Goal: Task Accomplishment & Management: Complete application form

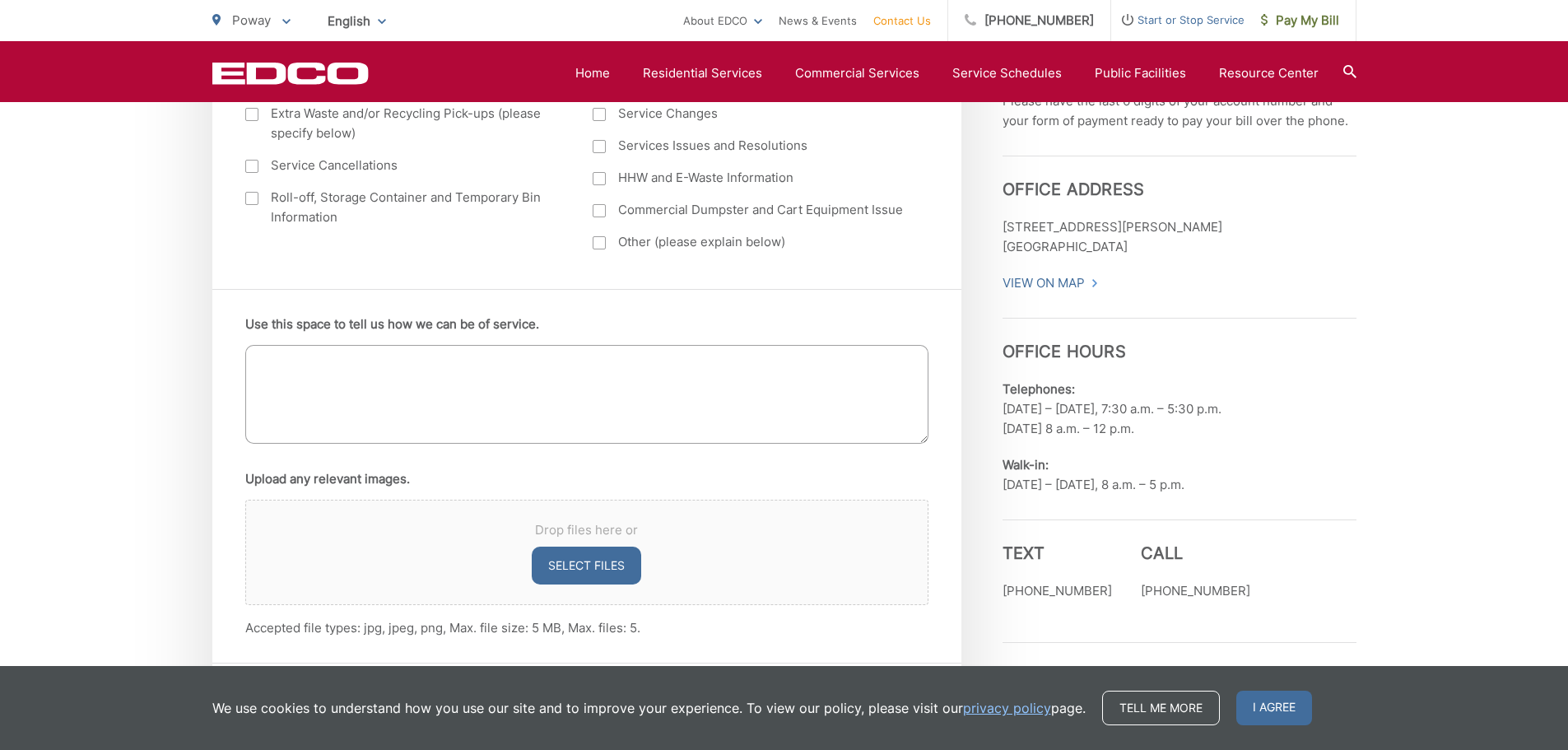
scroll to position [905, 0]
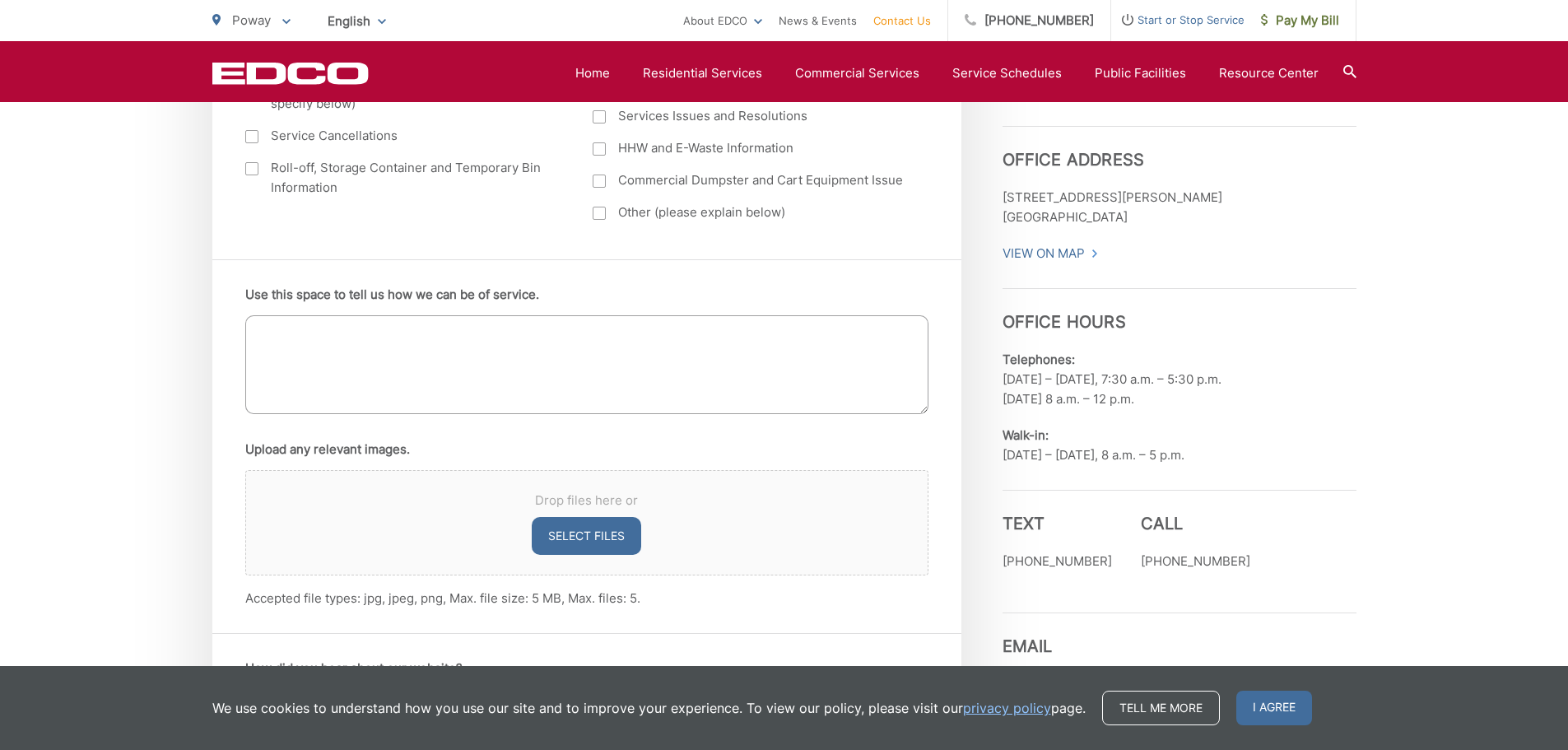
click at [1221, 383] on p "Telephones: Monday – Friday, 7:30 a.m. – 5:30 p.m. Saturday 8 a.m. – 12 p.m." at bounding box center [1179, 379] width 354 height 59
click at [1246, 702] on span "I agree" at bounding box center [1275, 708] width 76 height 35
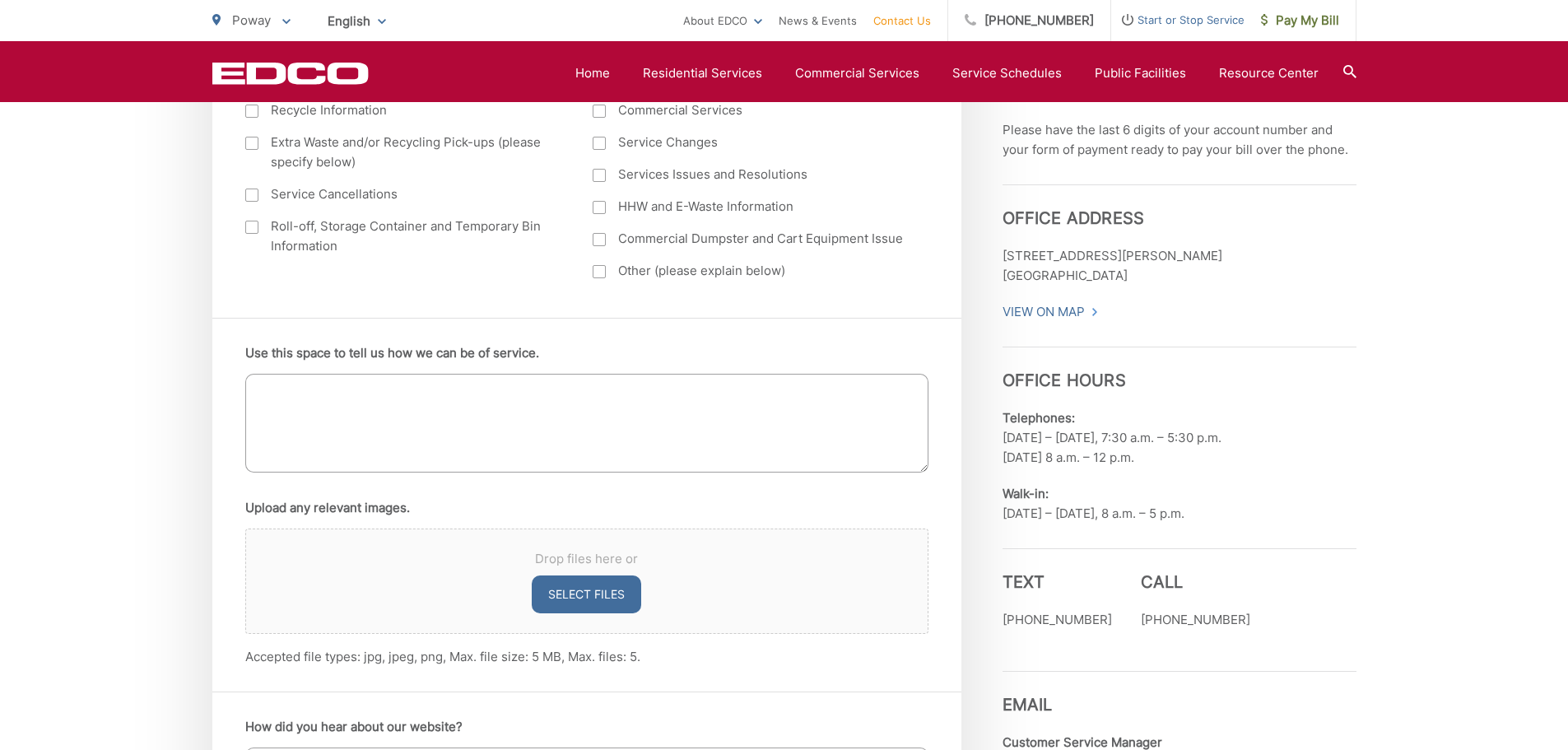
scroll to position [576, 0]
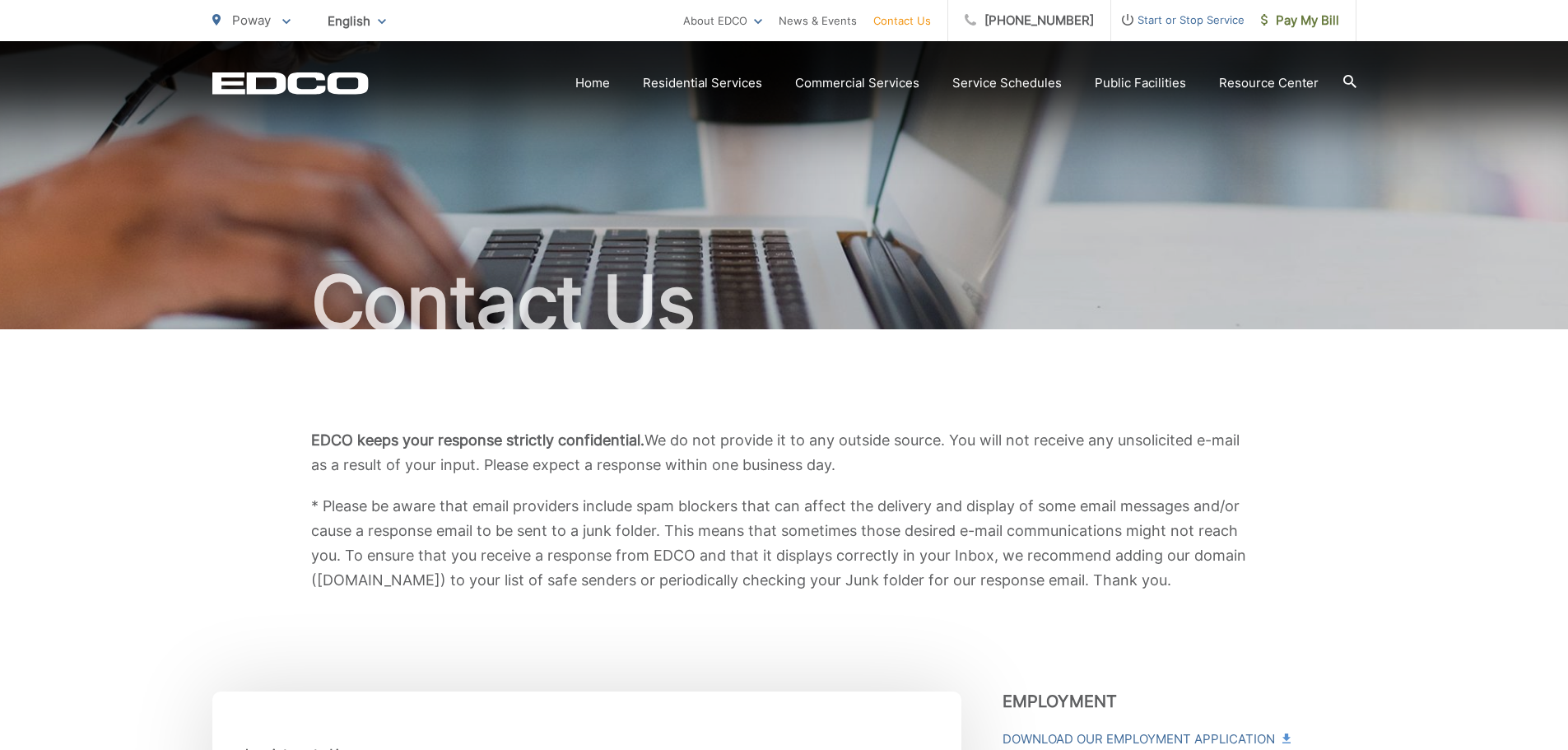
click at [289, 21] on icon at bounding box center [287, 21] width 8 height 6
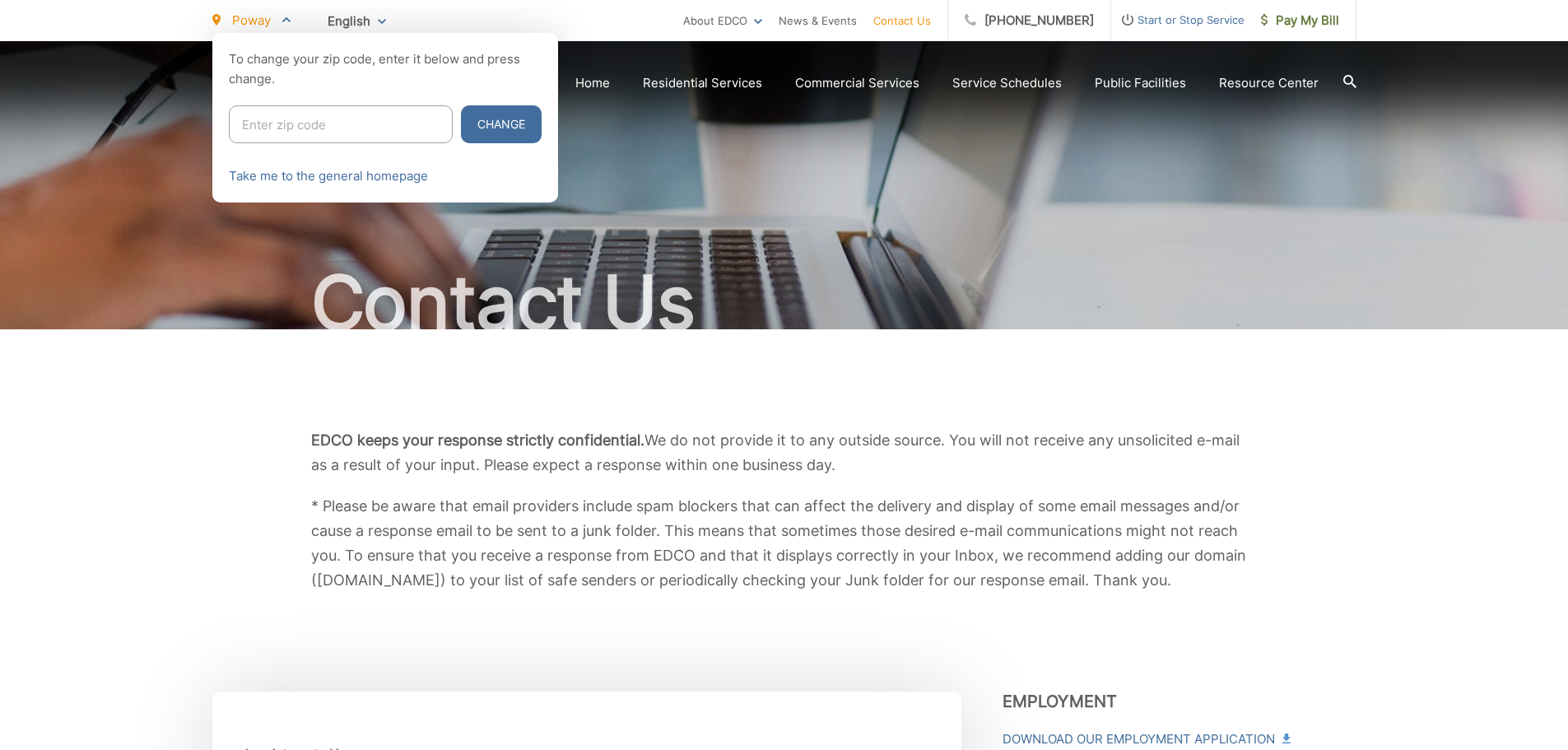
click at [274, 131] on input "Enter zip code" at bounding box center [341, 123] width 224 height 38
type input "91945"
click at [481, 120] on button "Change" at bounding box center [501, 123] width 81 height 38
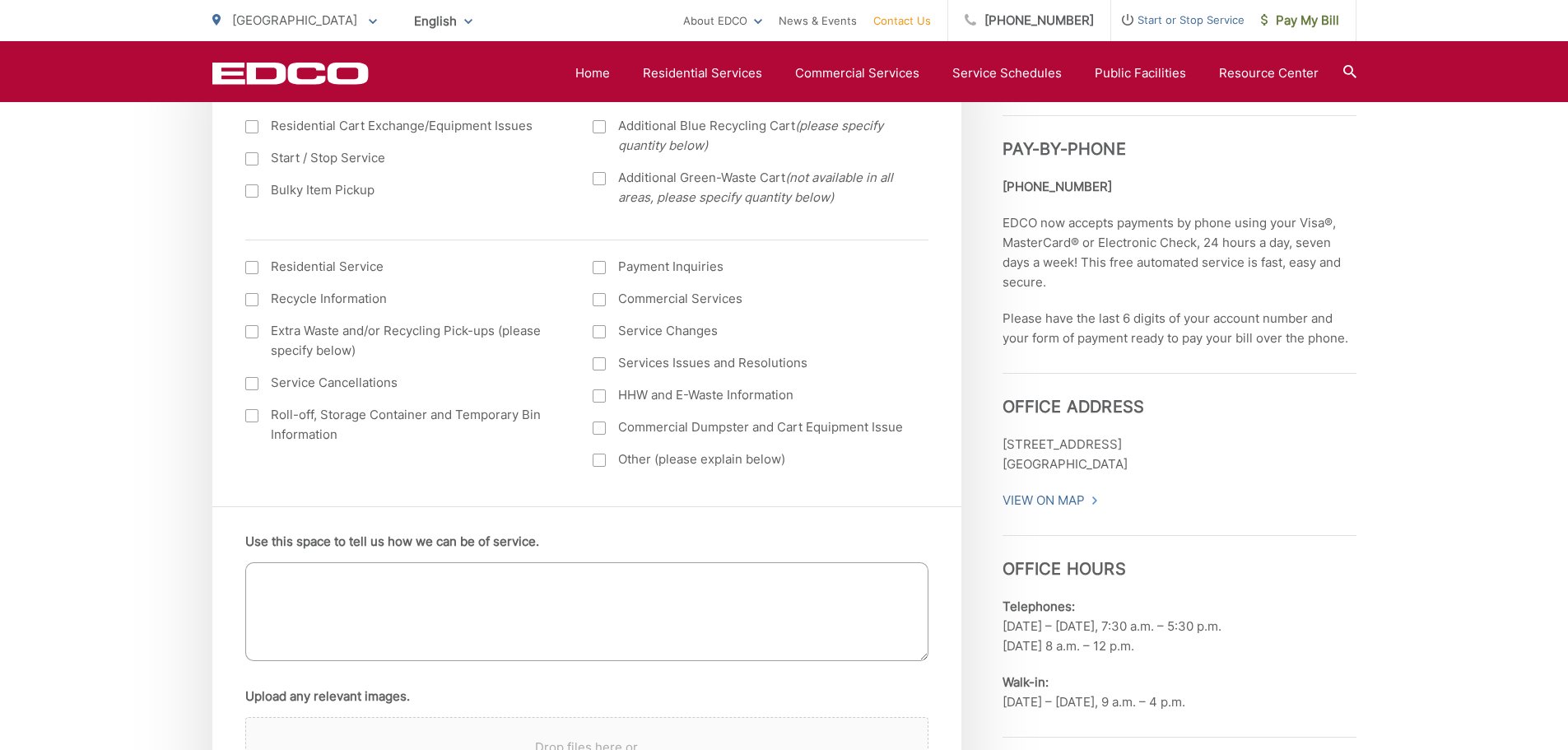
scroll to position [741, 0]
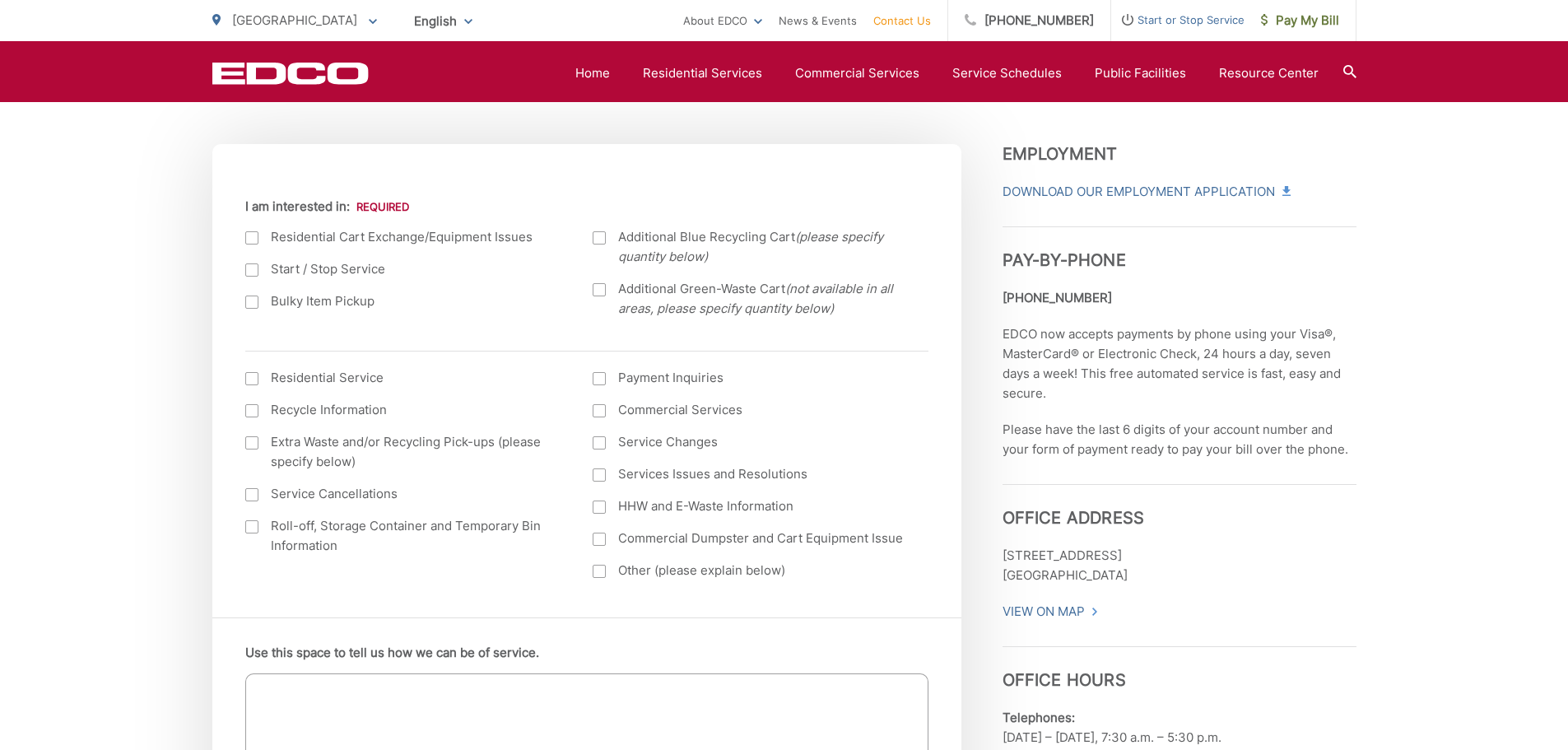
scroll to position [576, 0]
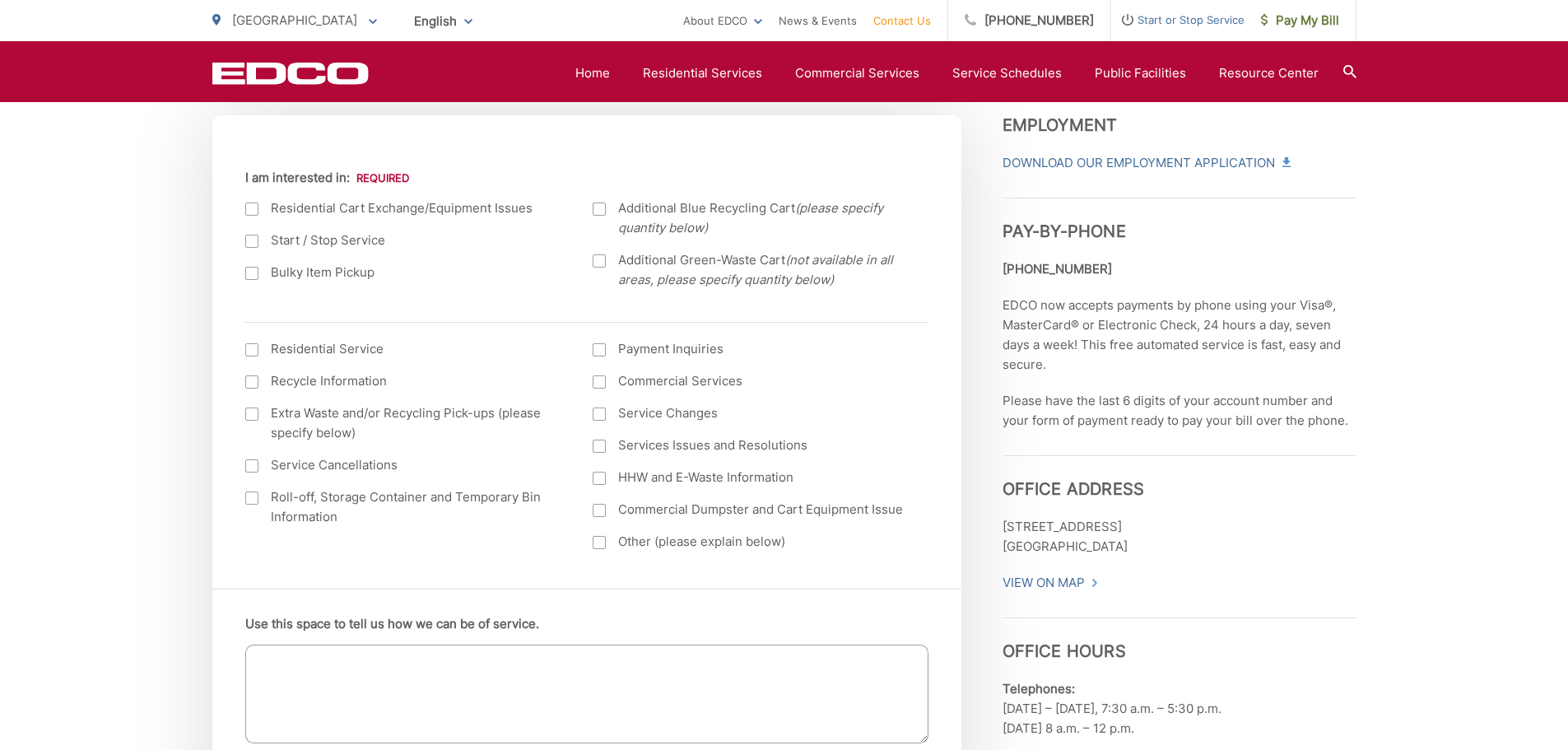
click at [599, 449] on div at bounding box center [599, 447] width 14 height 14
click at [0, 0] on input "Services Issues and Resolutions" at bounding box center [0, 0] width 0 height 0
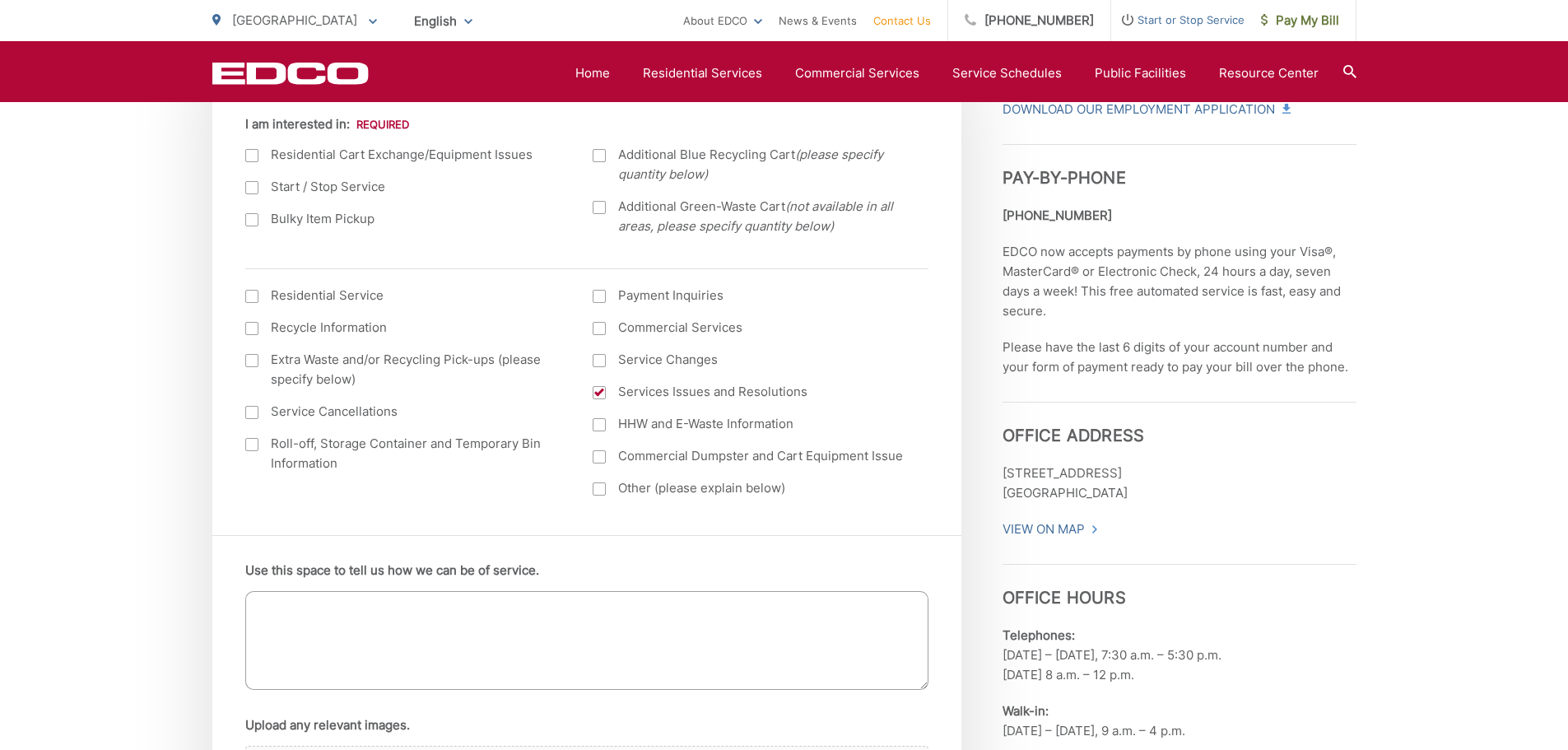
scroll to position [659, 0]
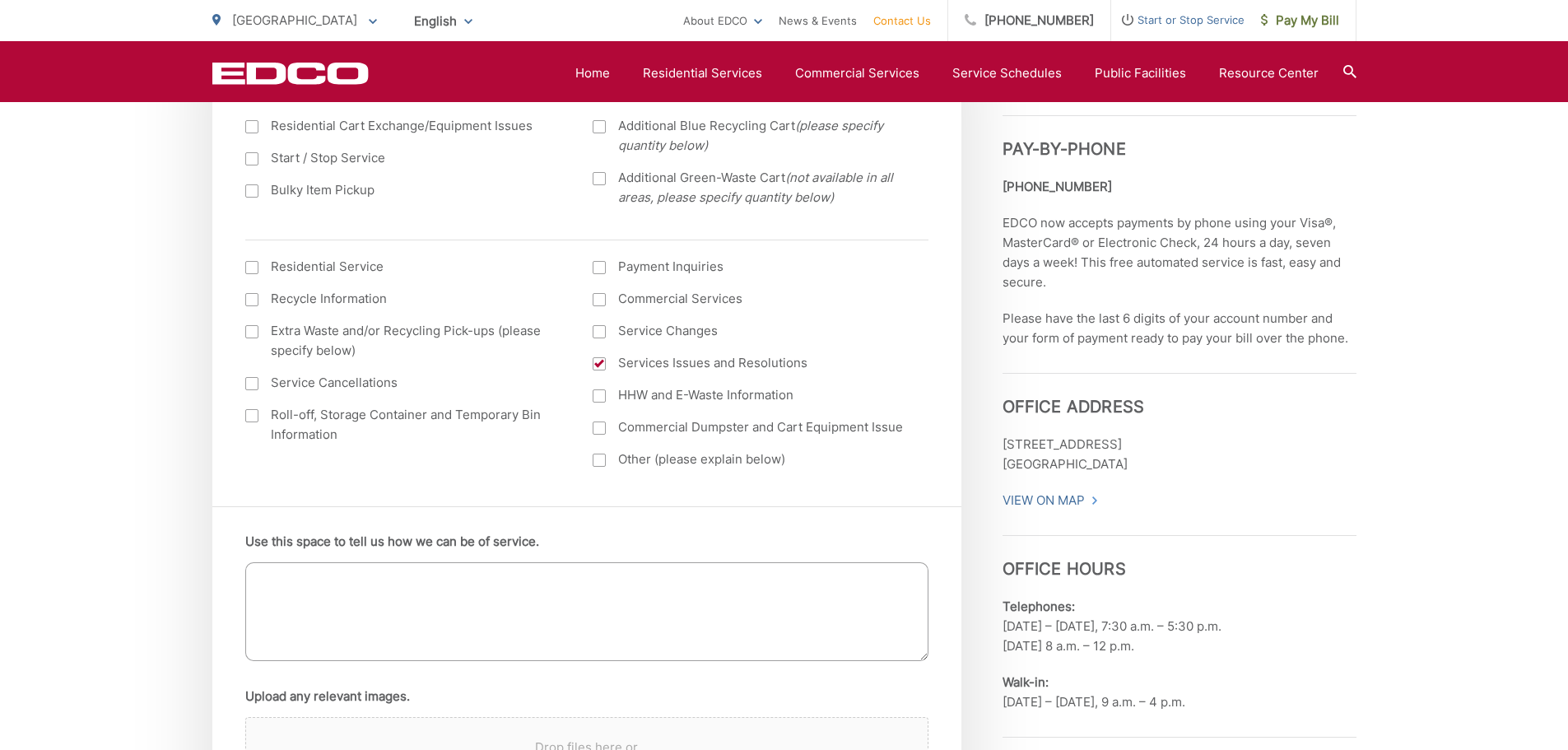
click at [425, 572] on textarea "Use this space to tell us how we can be of service." at bounding box center [587, 612] width 683 height 99
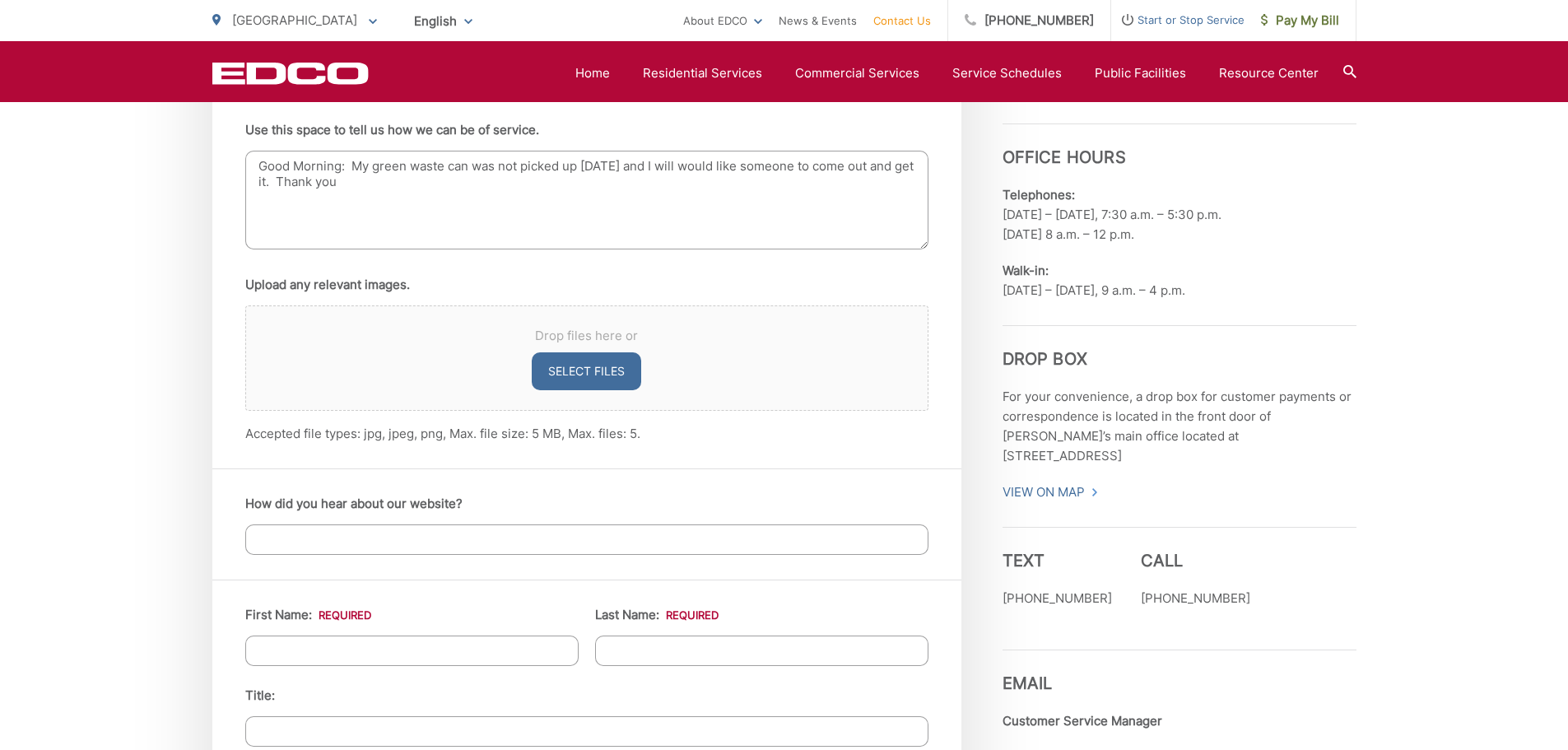
scroll to position [1152, 0]
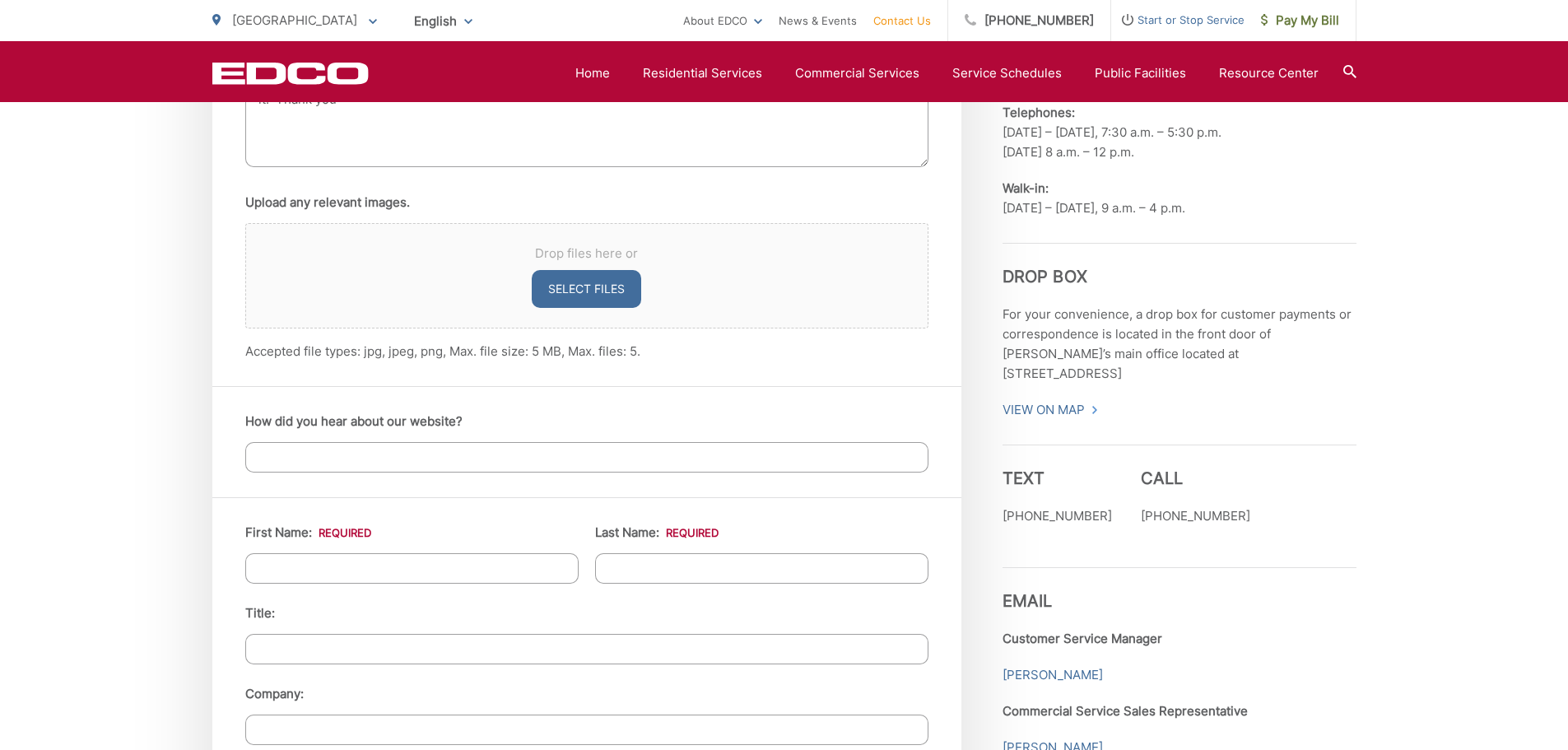
type textarea "Good Morning: My green waste can was not picked up yesterday and I will would l…"
click at [422, 458] on input "How did you hear about our website?" at bounding box center [587, 457] width 683 height 30
type input "internet search"
type input "Venus"
type input "Zayas"
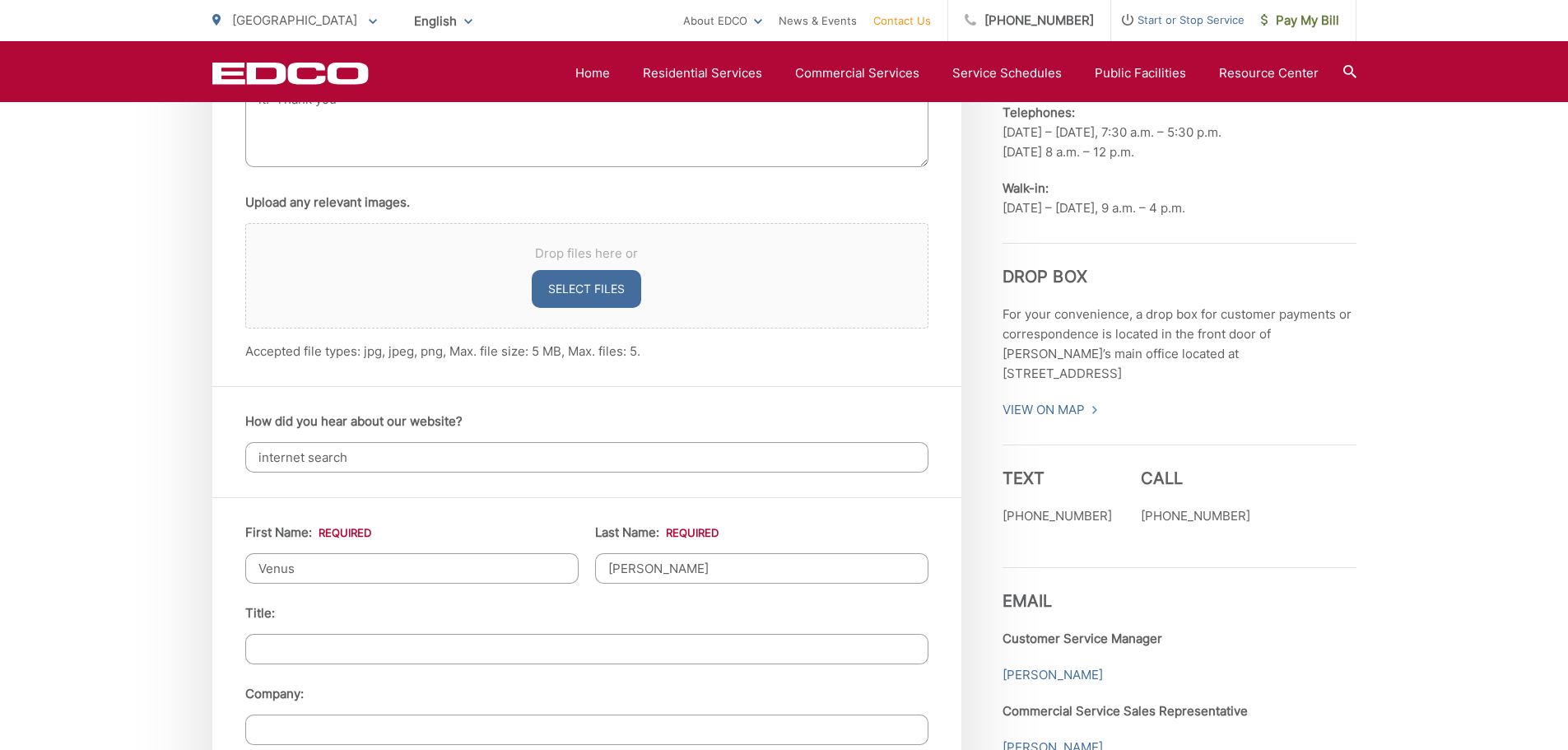
scroll to position [1588, 0]
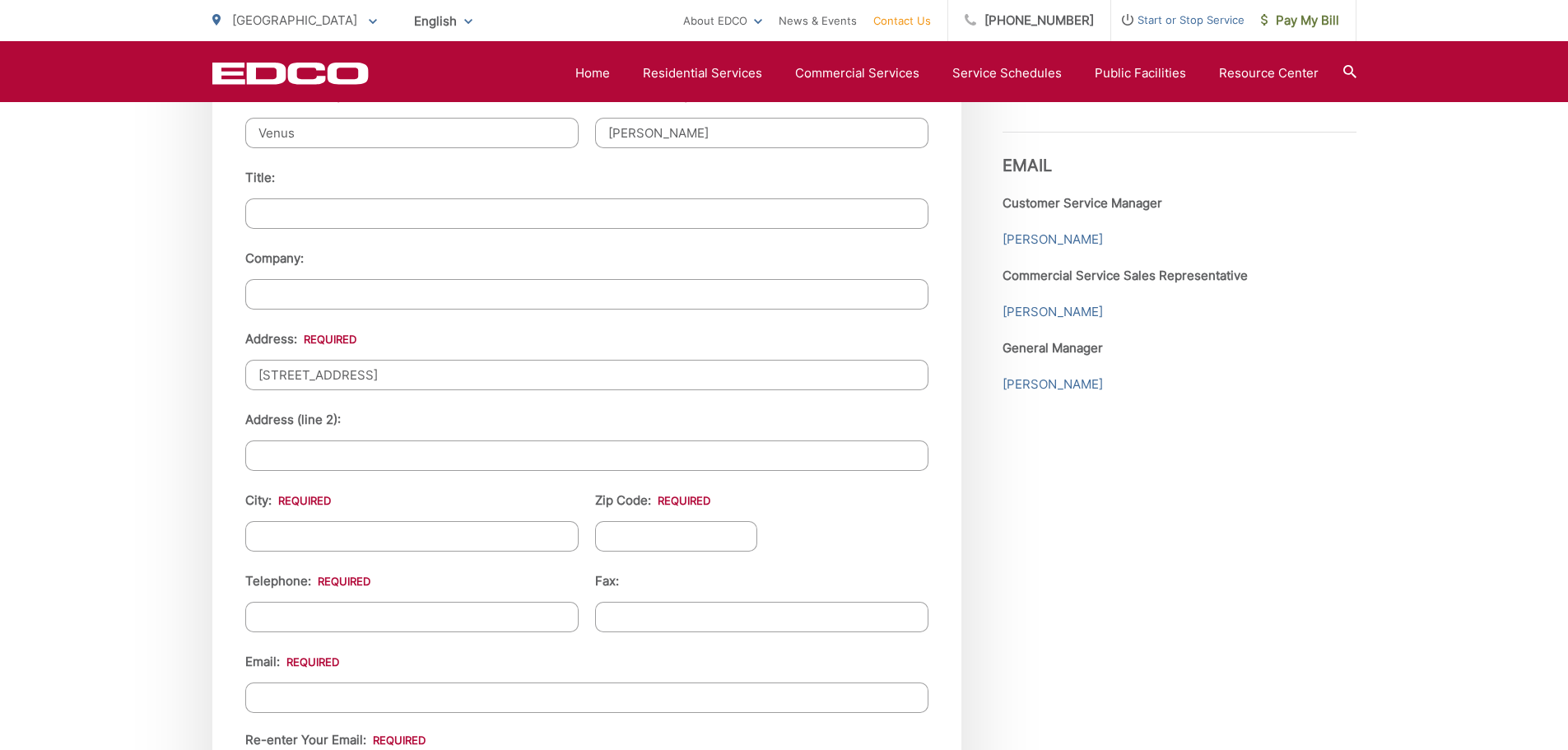
type input "1803 Costada Court"
type input "[GEOGRAPHIC_DATA]"
type input "91945"
type input "(925) 759-3752"
type input "v"
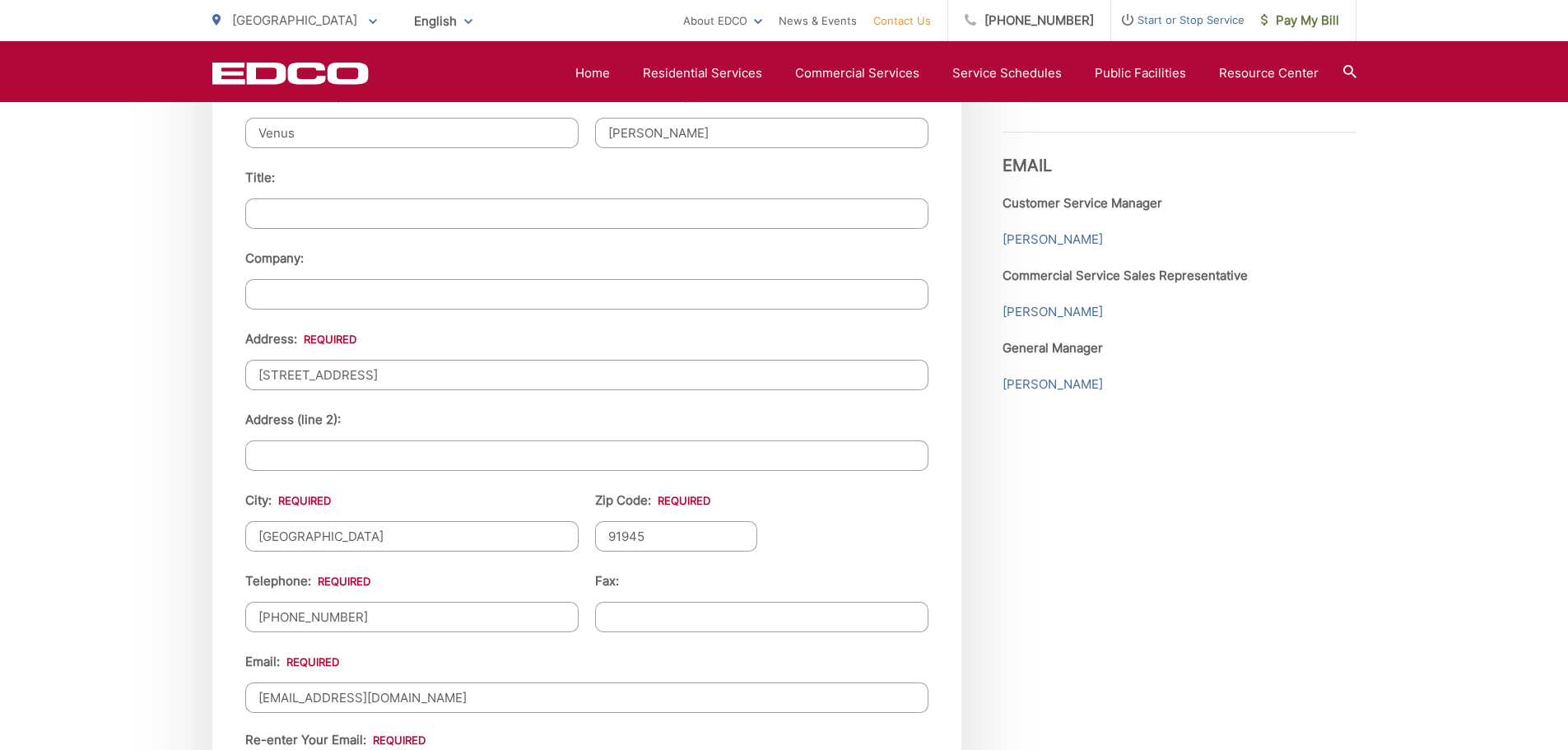
type input "wolfgoddess77@hotmail.com"
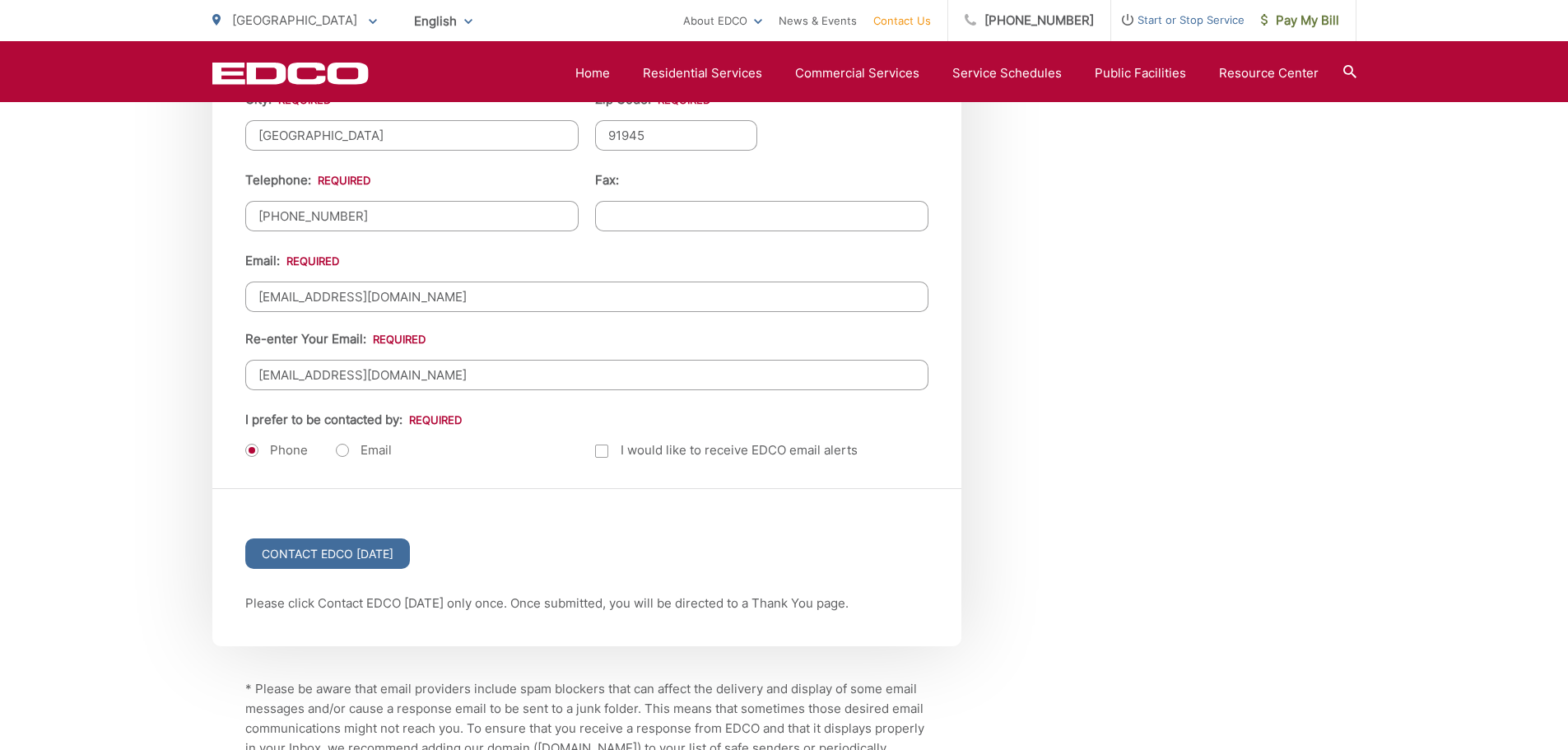
type input "wolfgoddess77@hotmail.com"
click at [343, 445] on label "Email" at bounding box center [364, 450] width 56 height 17
radio input "true"
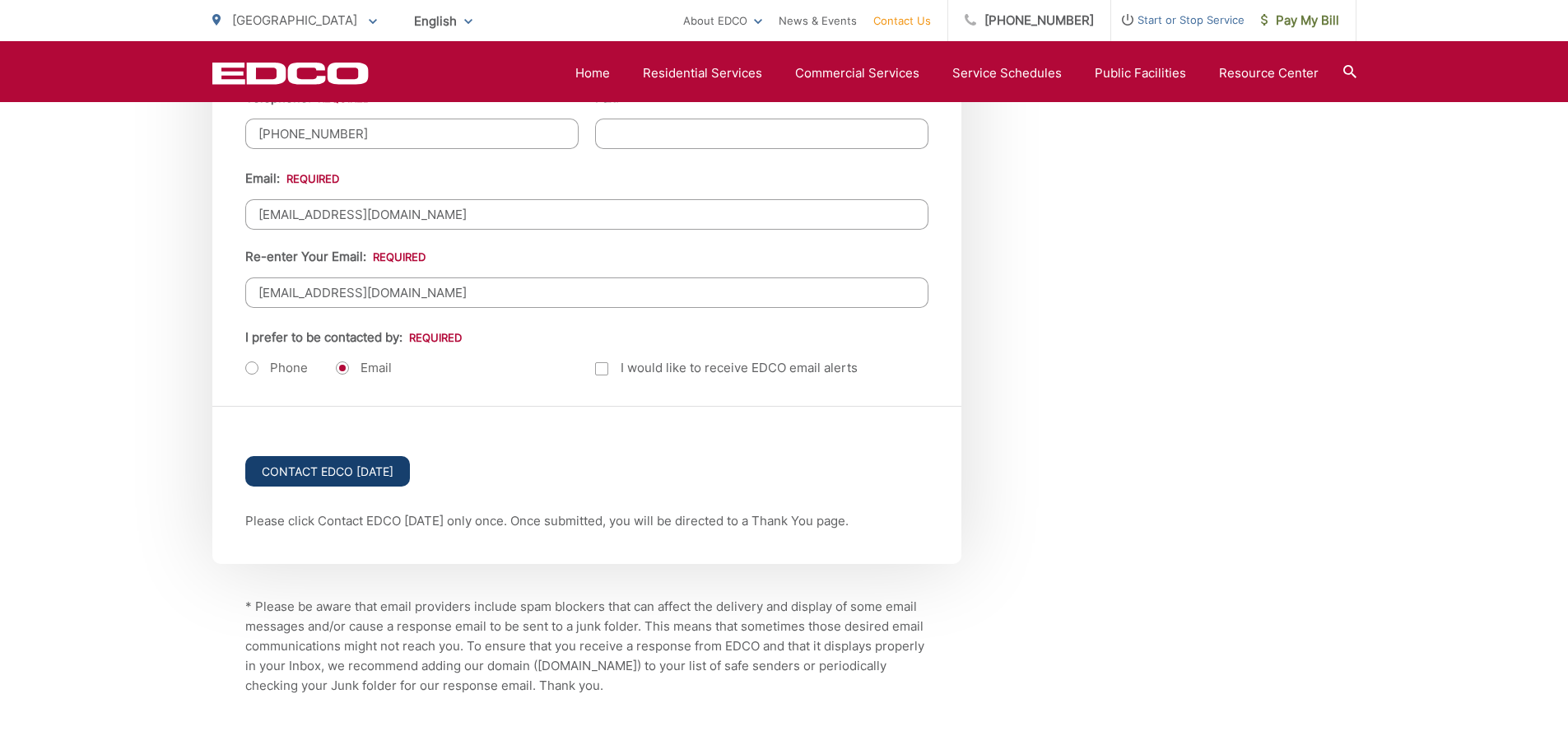
click at [369, 463] on input "Contact EDCO [DATE]" at bounding box center [327, 470] width 164 height 30
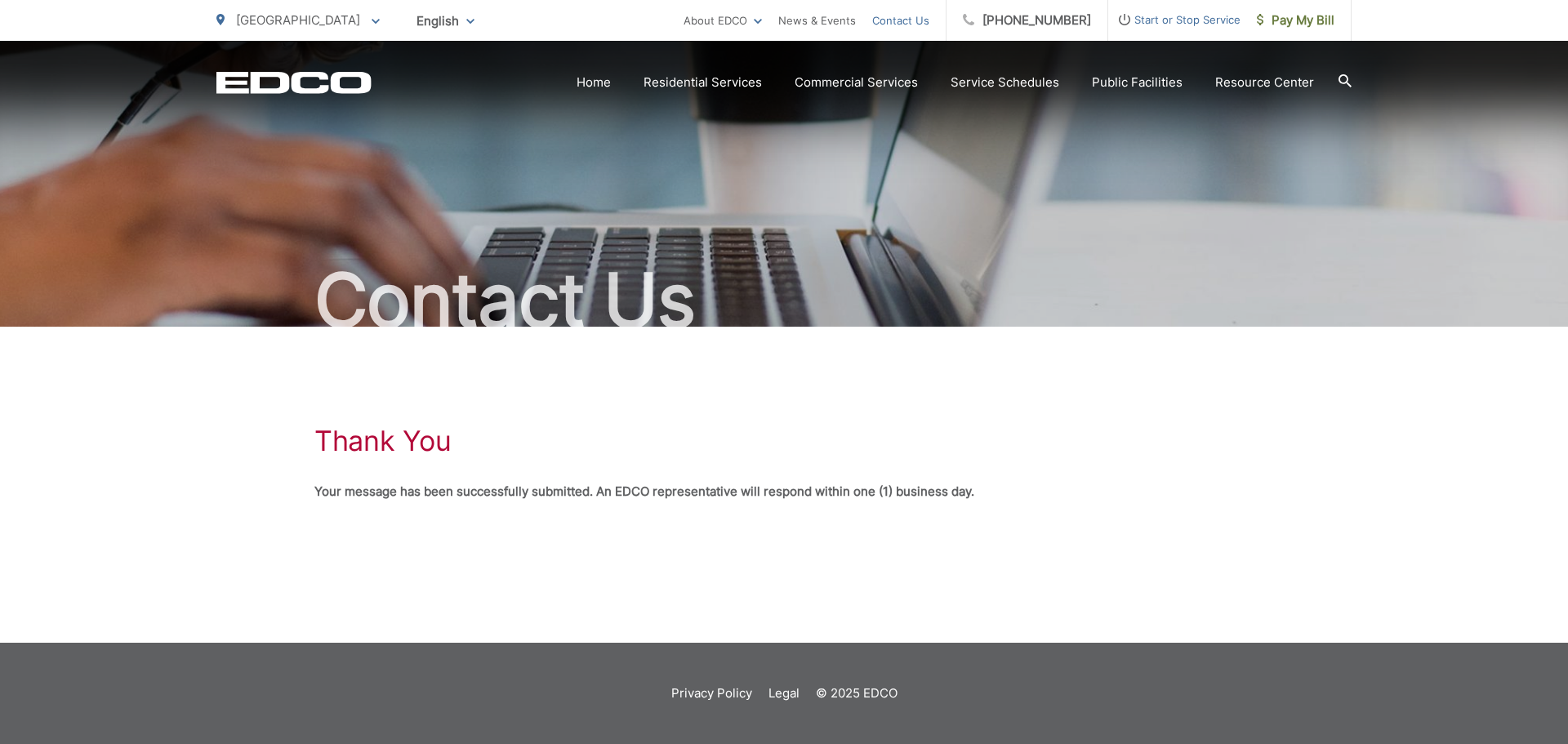
click at [918, 15] on link "Contact Us" at bounding box center [900, 20] width 57 height 19
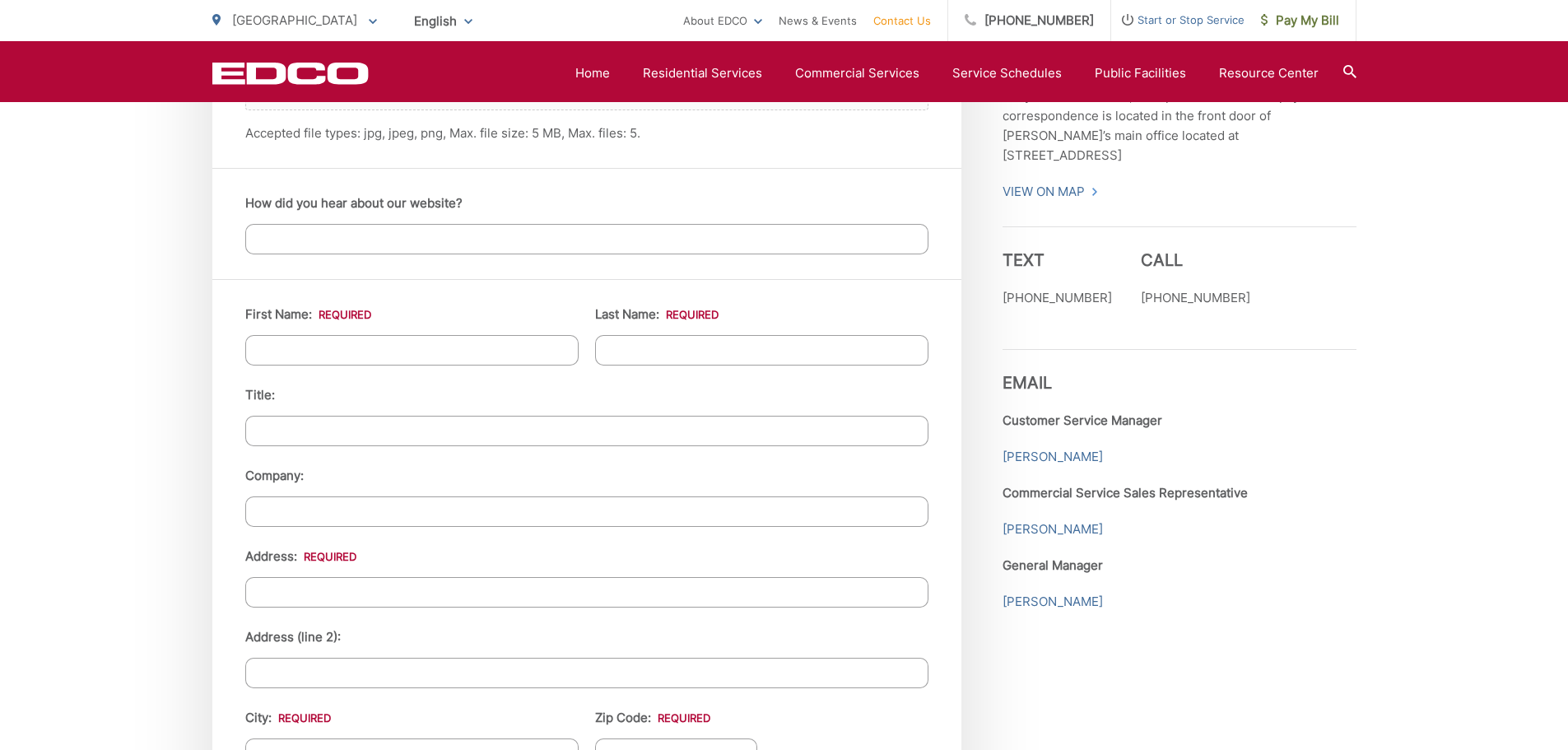
scroll to position [1400, 0]
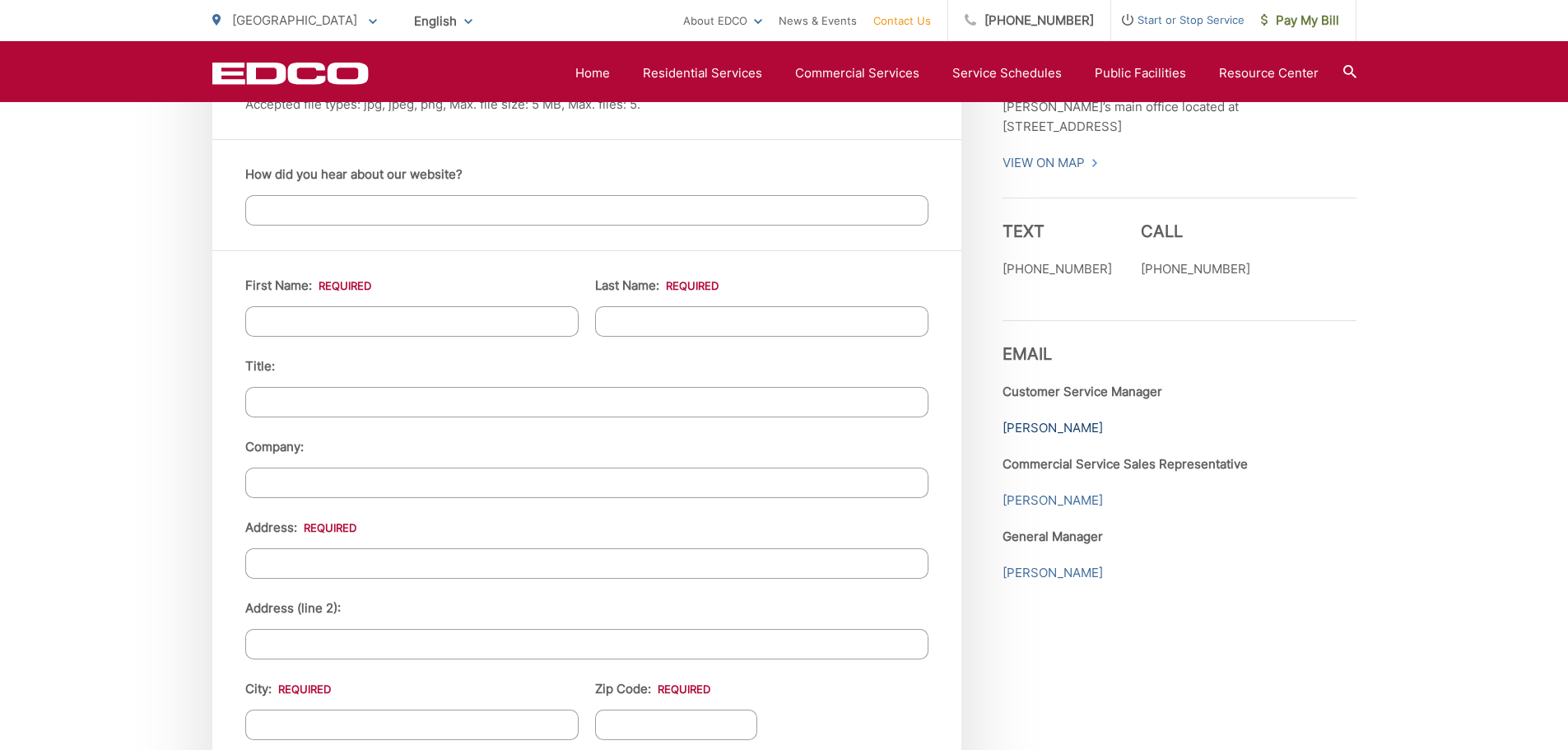
click at [1055, 418] on link "[PERSON_NAME]" at bounding box center [1052, 427] width 100 height 19
click at [1085, 615] on div "Employment Download Our Employment Application Pay-by-Phone [PHONE_NUMBER] EDCO…" at bounding box center [1179, 329] width 354 height 2075
